Goal: Information Seeking & Learning: Learn about a topic

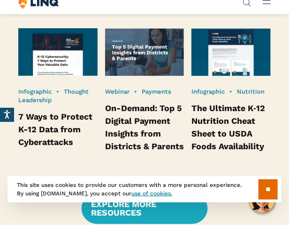
scroll to position [2136, 0]
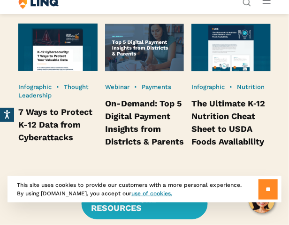
click at [264, 188] on input "**" at bounding box center [268, 189] width 19 height 20
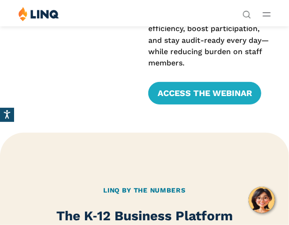
scroll to position [446, 0]
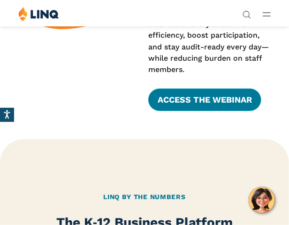
click at [218, 101] on link "Access the Webinar" at bounding box center [204, 99] width 113 height 23
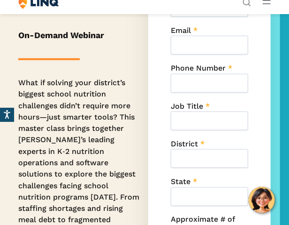
scroll to position [208, 0]
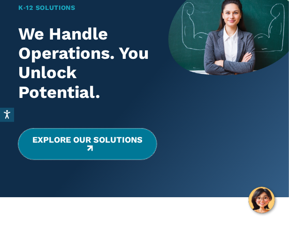
scroll to position [58, 0]
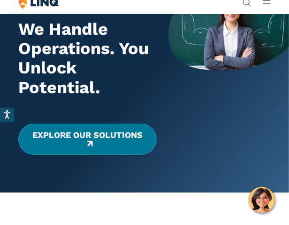
click at [134, 144] on link "Explore Our Solutions" at bounding box center [87, 139] width 139 height 31
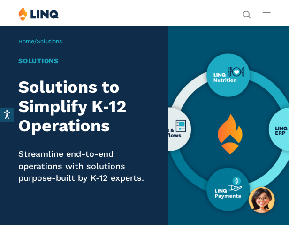
click at [233, 72] on img at bounding box center [229, 131] width 121 height 210
click at [239, 73] on img at bounding box center [229, 131] width 121 height 210
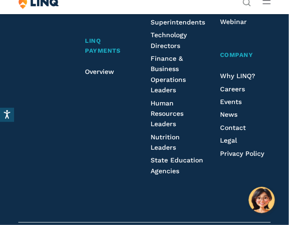
scroll to position [2140, 0]
